Goal: Information Seeking & Learning: Learn about a topic

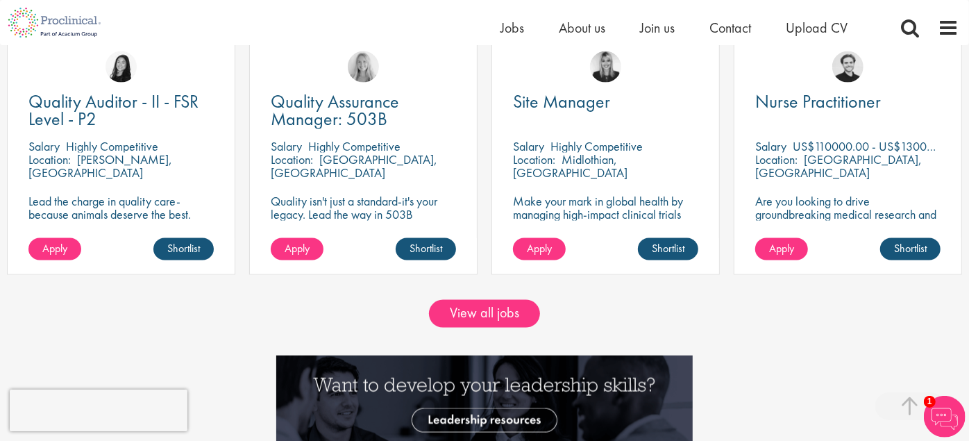
scroll to position [1176, 0]
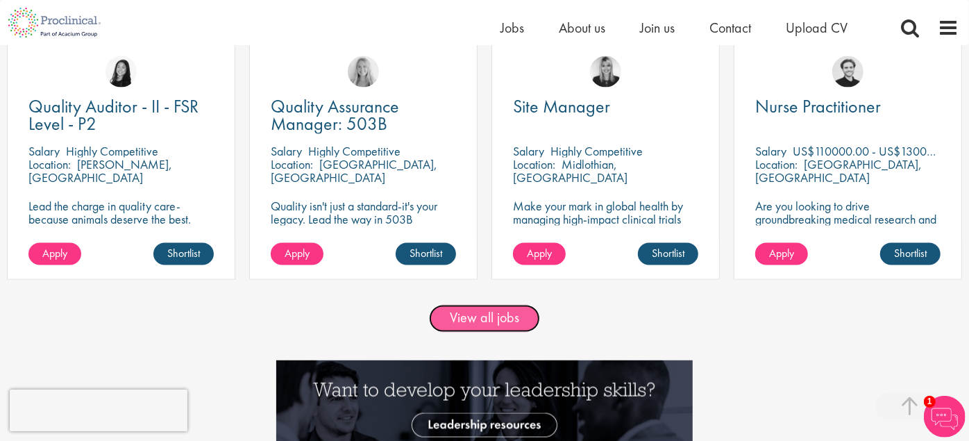
click at [523, 315] on link "View all jobs" at bounding box center [484, 319] width 111 height 28
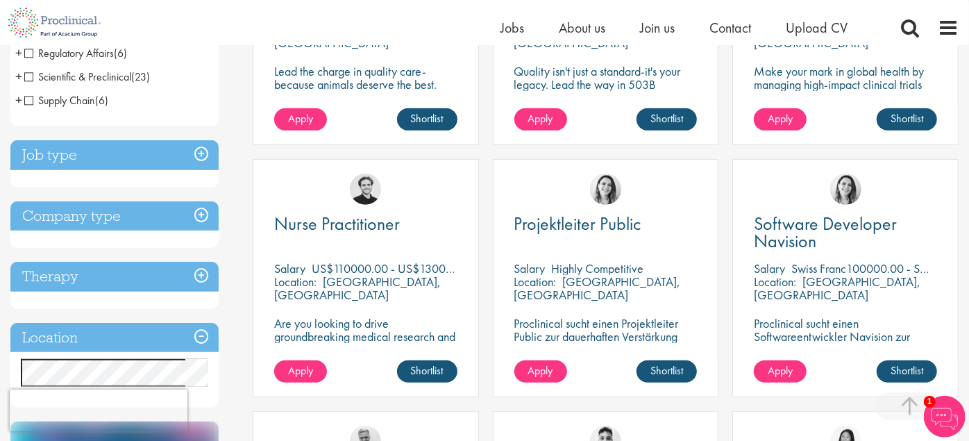
scroll to position [427, 0]
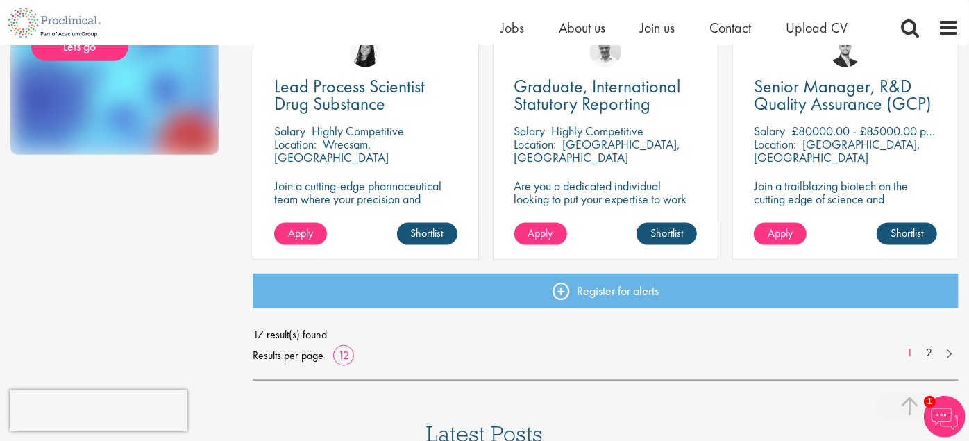
scroll to position [1084, 0]
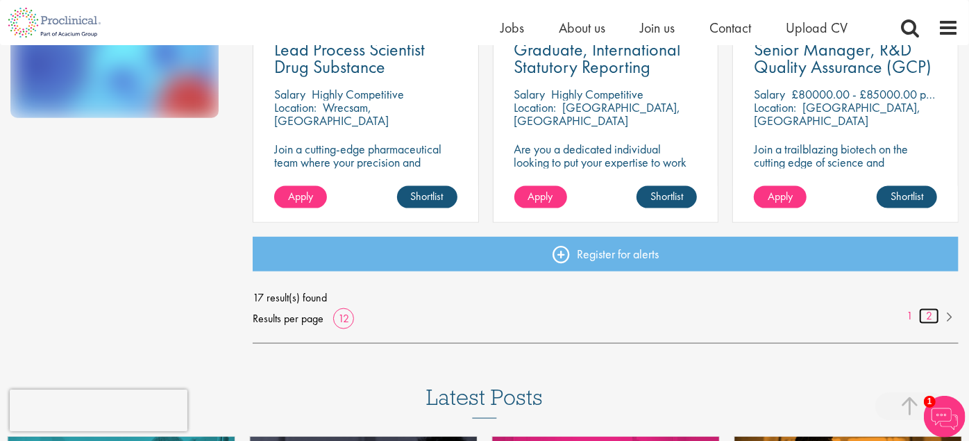
click at [925, 315] on link "2" at bounding box center [929, 316] width 20 height 16
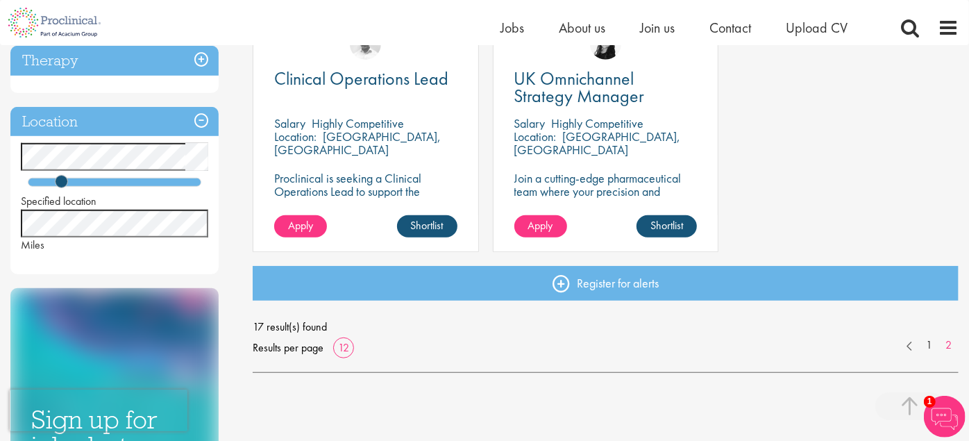
scroll to position [548, 0]
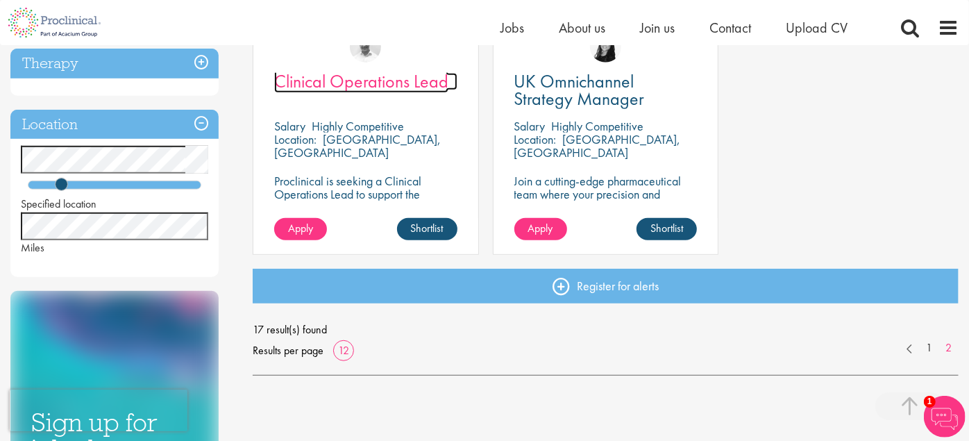
click at [376, 78] on span "Clinical Operations Lead" at bounding box center [361, 81] width 174 height 24
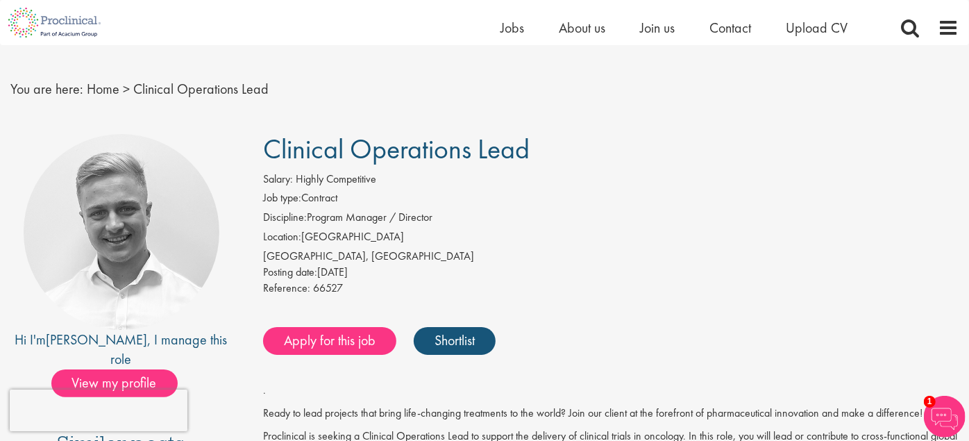
scroll to position [3, 0]
